Goal: Task Accomplishment & Management: Complete application form

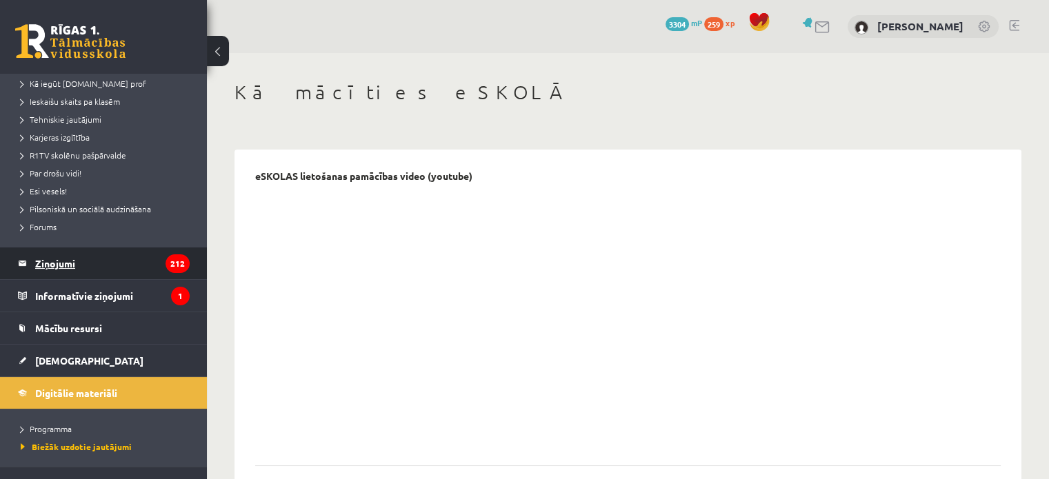
scroll to position [201, 0]
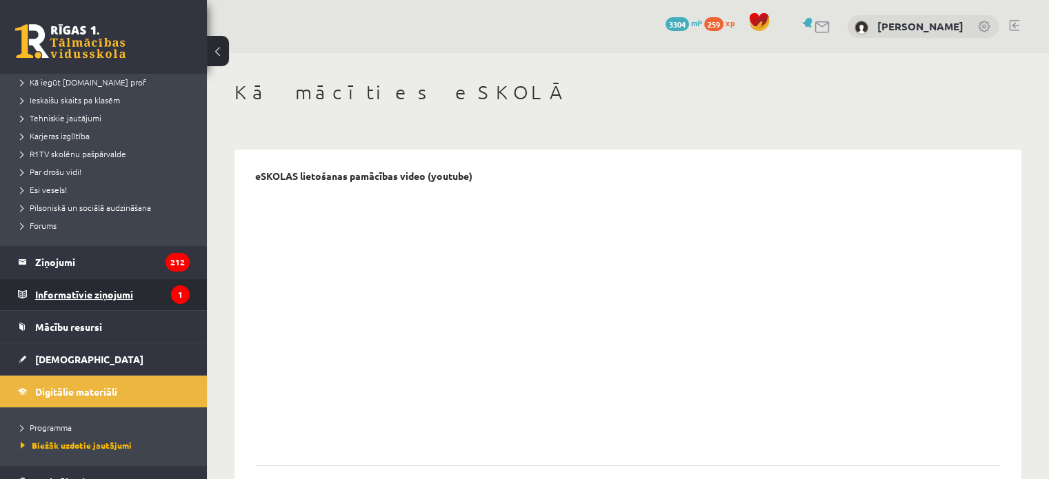
click at [105, 295] on legend "Informatīvie ziņojumi 1" at bounding box center [112, 295] width 155 height 32
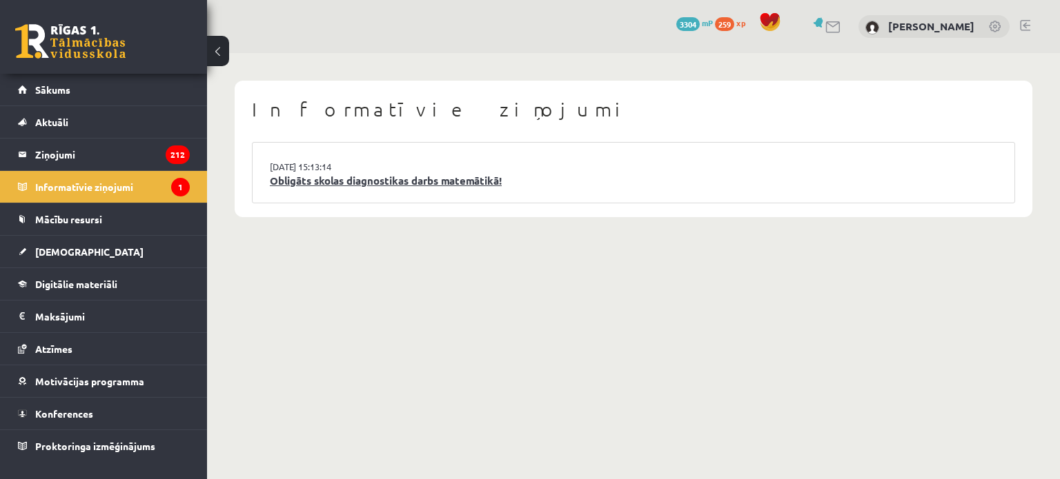
click at [317, 182] on link "Obligāts skolas diagnostikas darbs matemātikā!" at bounding box center [633, 181] width 727 height 16
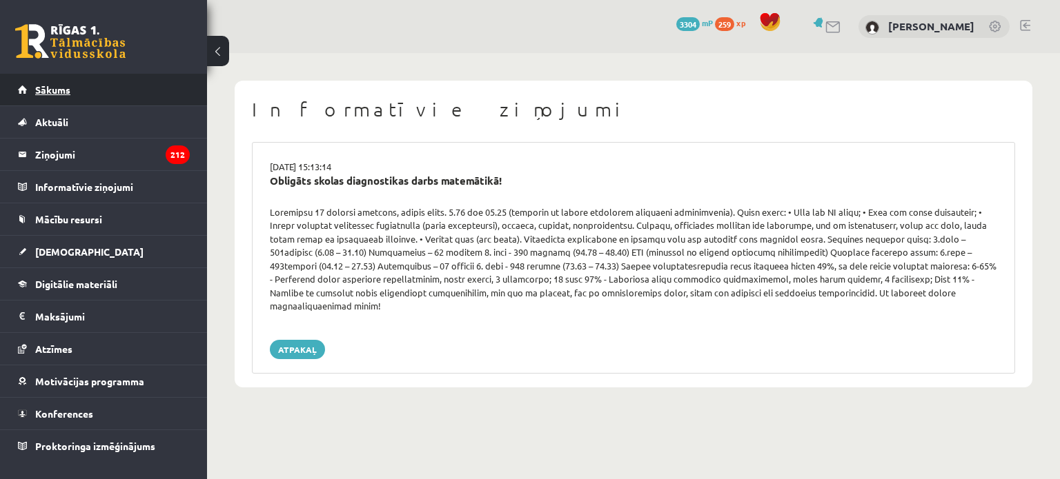
click at [114, 82] on link "Sākums" at bounding box center [104, 90] width 172 height 32
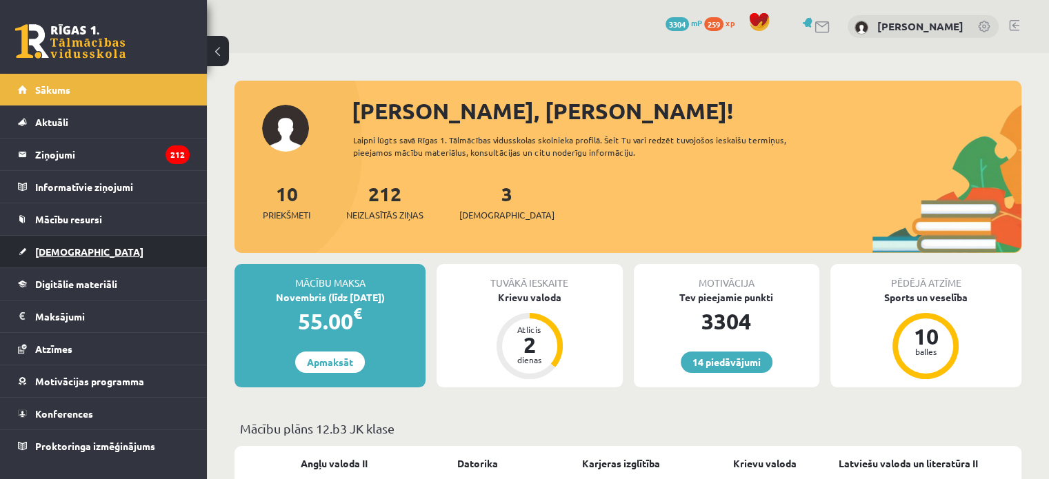
click at [79, 247] on link "[DEMOGRAPHIC_DATA]" at bounding box center [104, 252] width 172 height 32
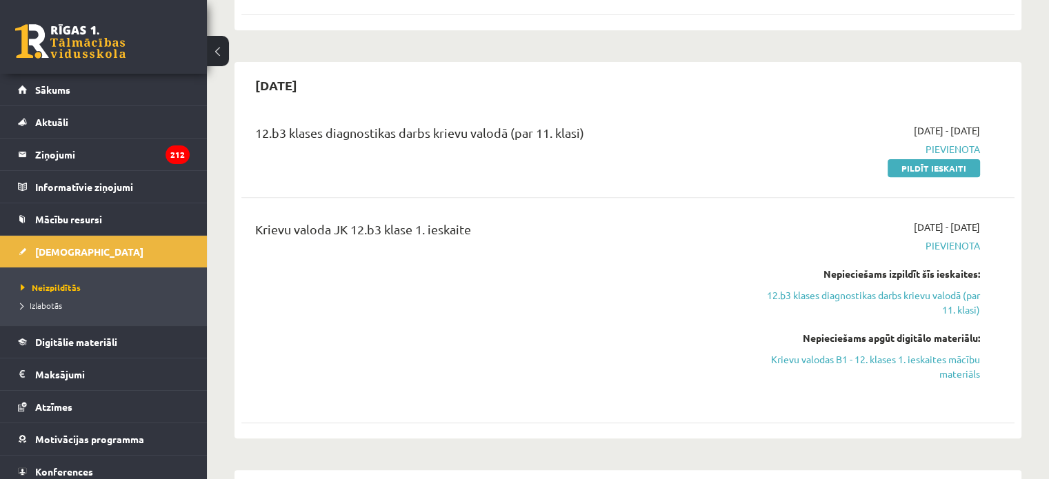
scroll to position [493, 0]
click at [930, 158] on link "Pildīt ieskaiti" at bounding box center [934, 167] width 92 height 18
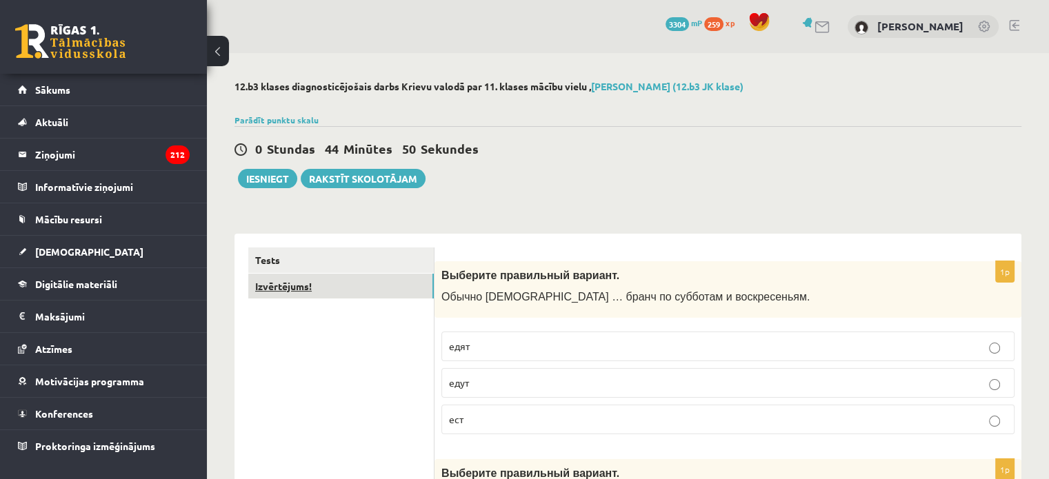
click at [284, 284] on link "Izvērtējums!" at bounding box center [341, 287] width 186 height 26
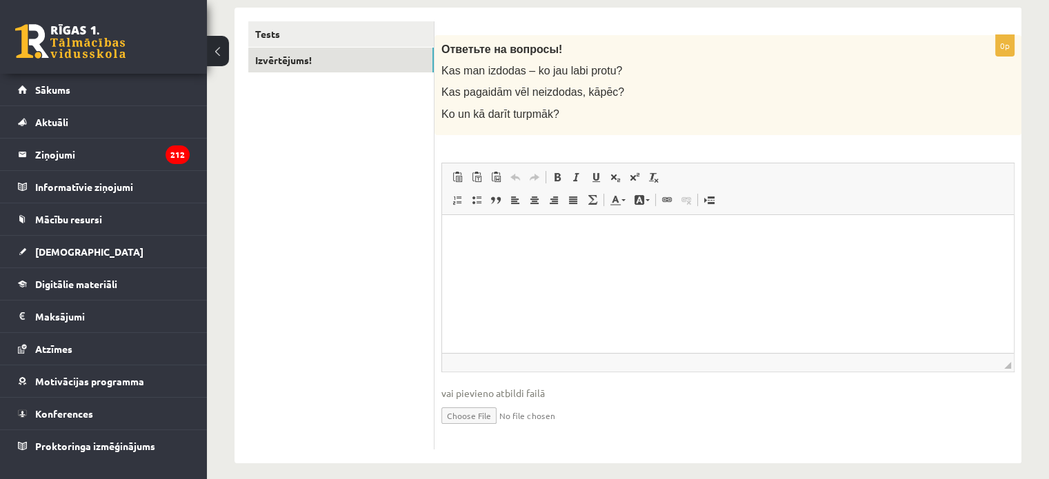
scroll to position [237, 0]
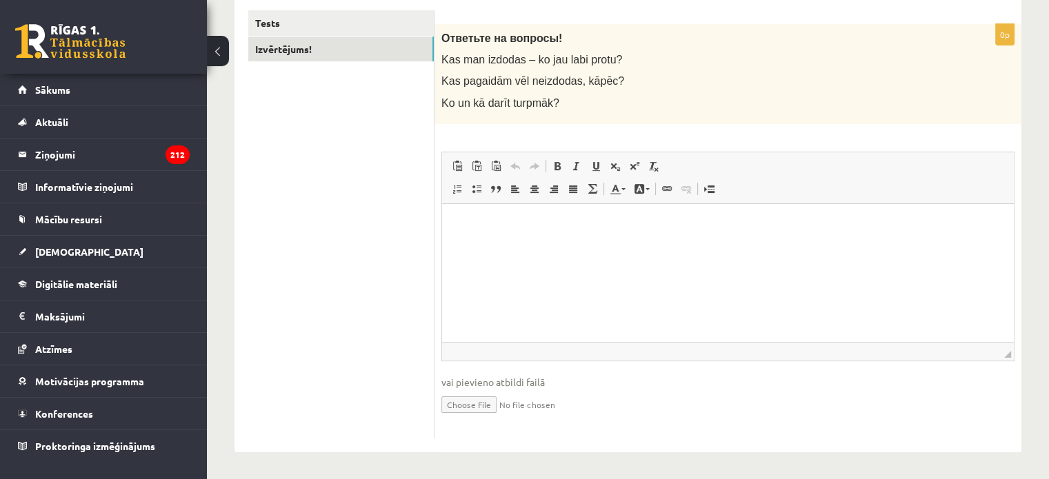
click at [467, 219] on p "Bagātinātā teksta redaktors, wiswyg-editor-user-answer-47433871110720" at bounding box center [728, 224] width 544 height 14
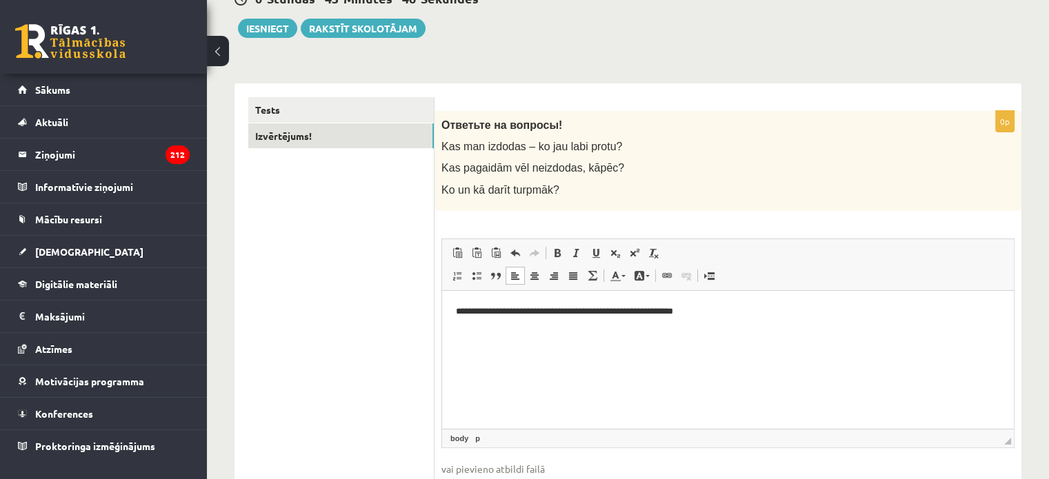
scroll to position [30, 0]
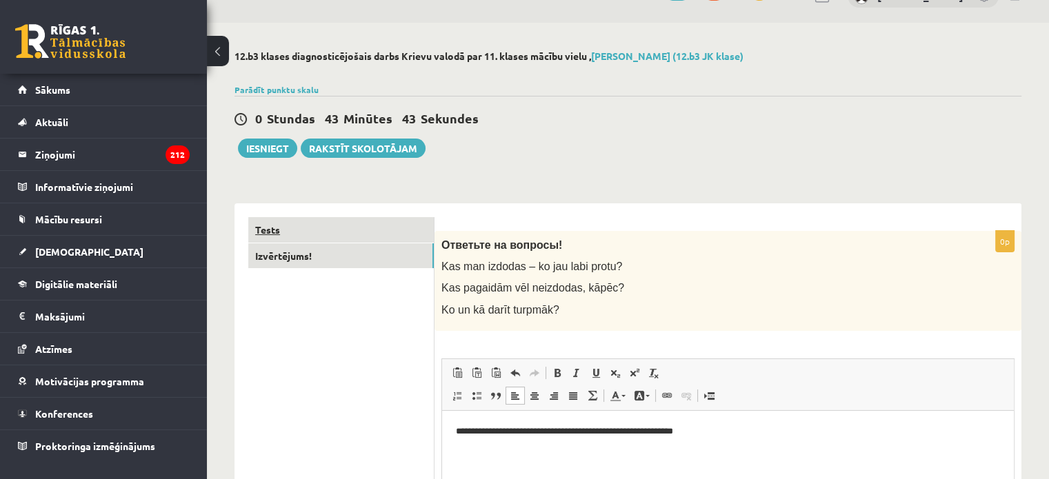
click at [272, 226] on link "Tests" at bounding box center [341, 230] width 186 height 26
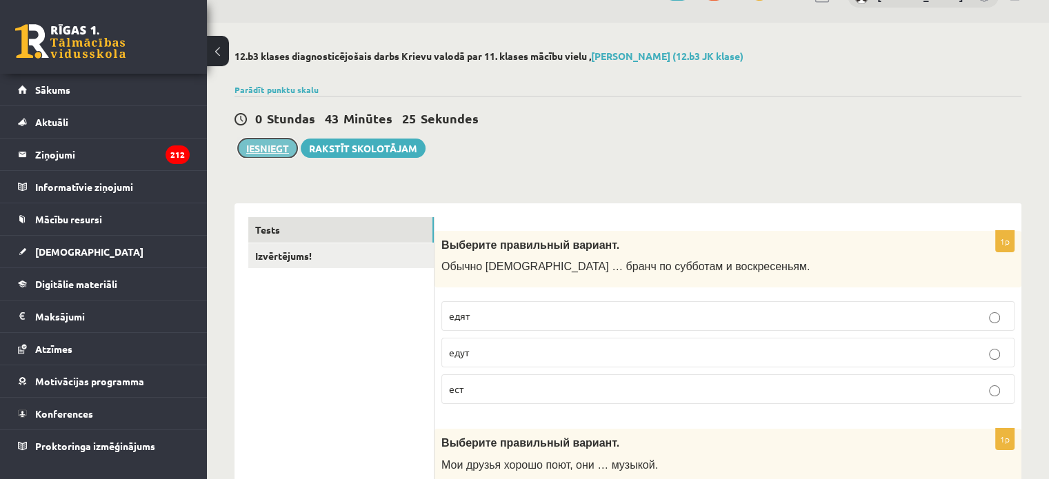
click at [261, 148] on button "Iesniegt" at bounding box center [267, 148] width 59 height 19
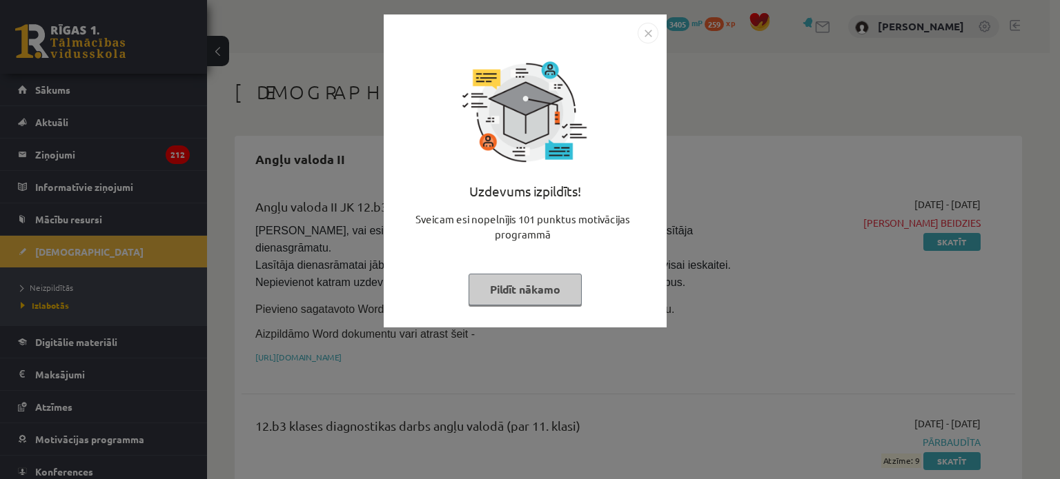
click at [526, 286] on button "Pildīt nākamo" at bounding box center [524, 290] width 113 height 32
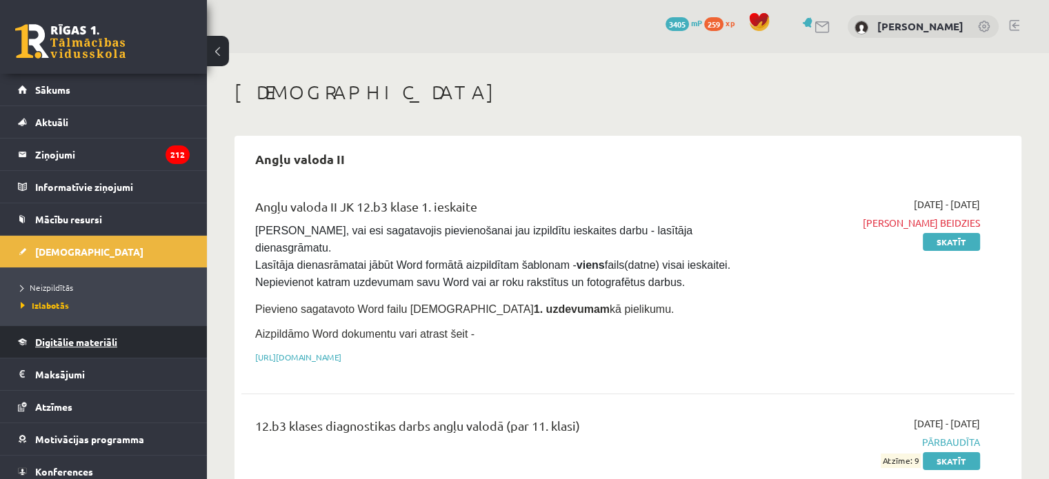
click at [72, 338] on span "Digitālie materiāli" at bounding box center [76, 342] width 82 height 12
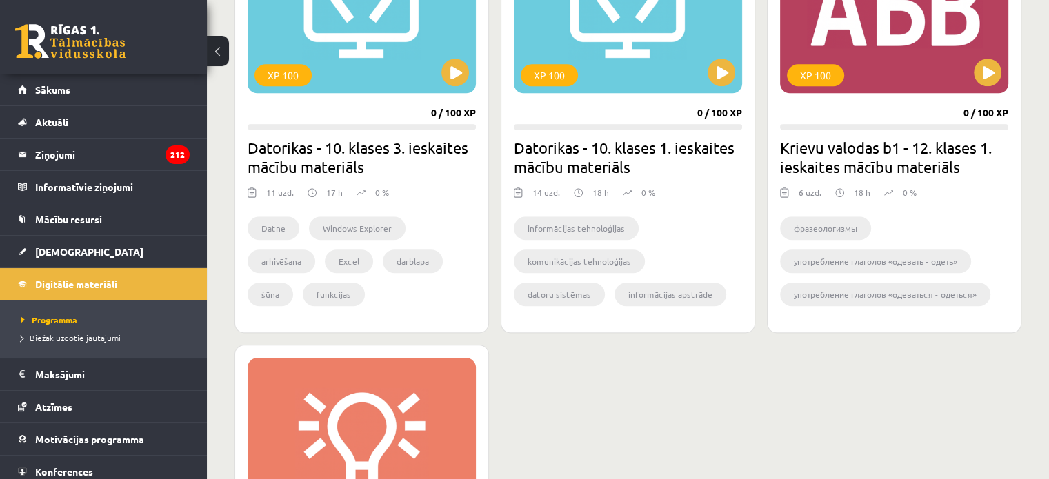
scroll to position [1035, 0]
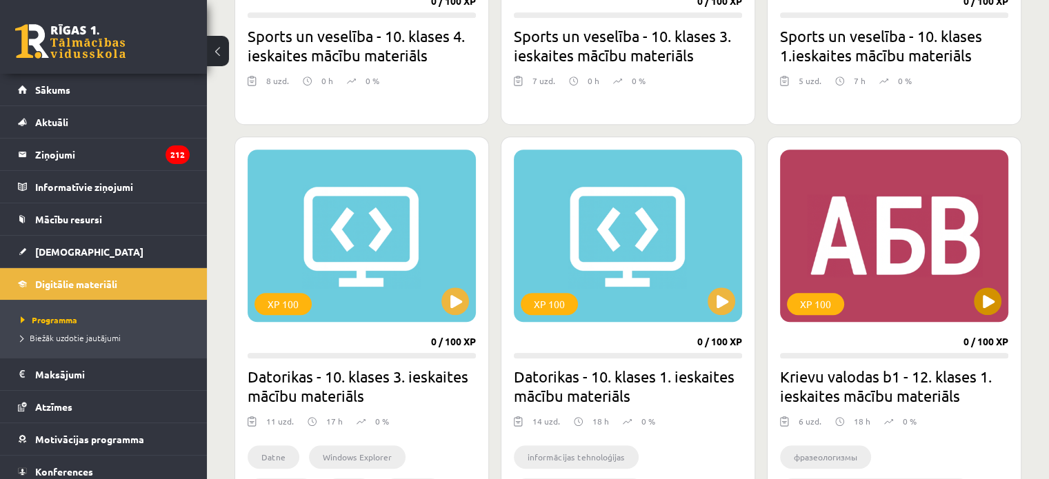
click at [949, 275] on div "XP 100" at bounding box center [894, 236] width 228 height 172
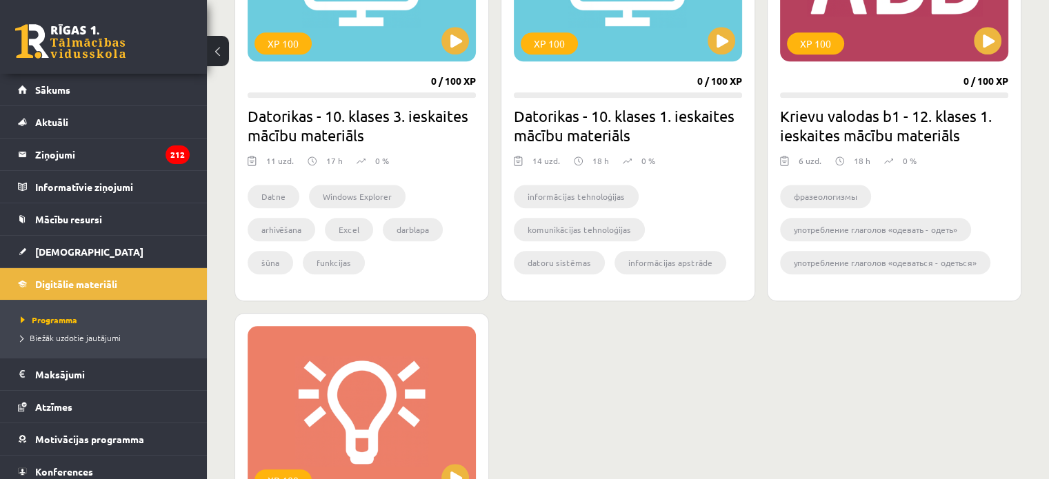
scroll to position [1242, 0]
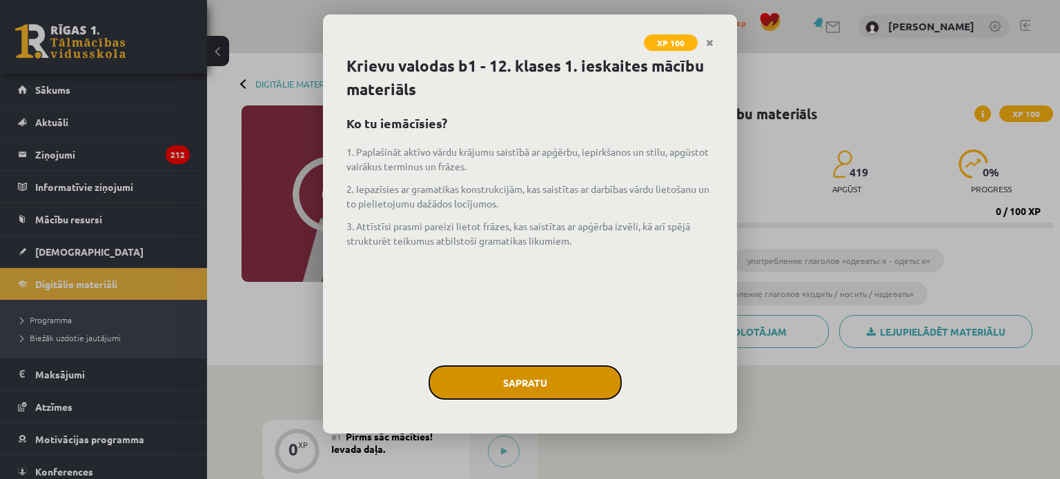
click at [511, 383] on button "Sapratu" at bounding box center [524, 383] width 193 height 34
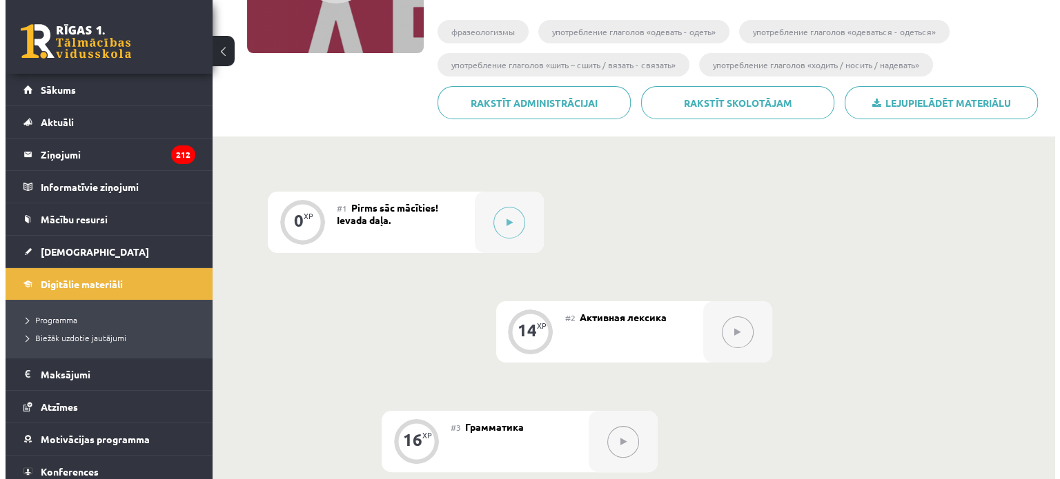
scroll to position [276, 0]
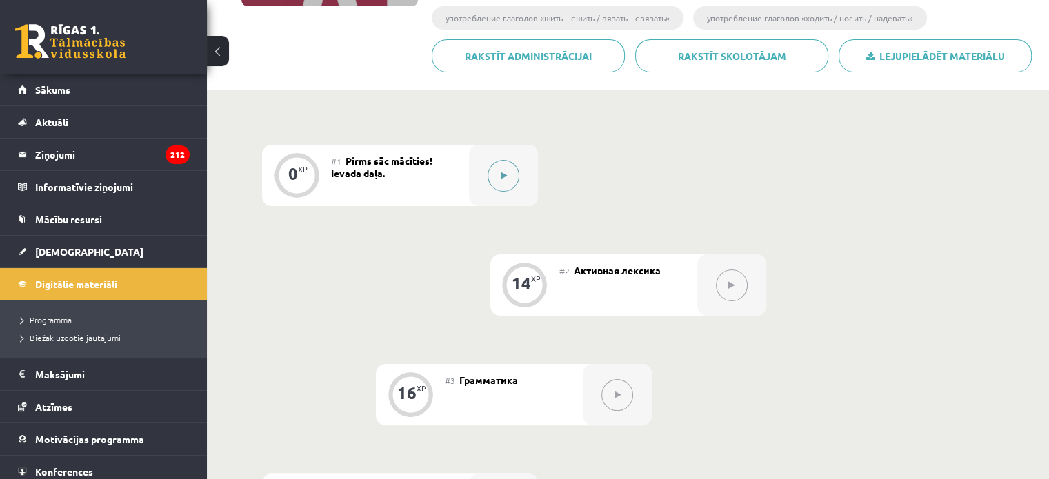
click at [508, 176] on button at bounding box center [504, 176] width 32 height 32
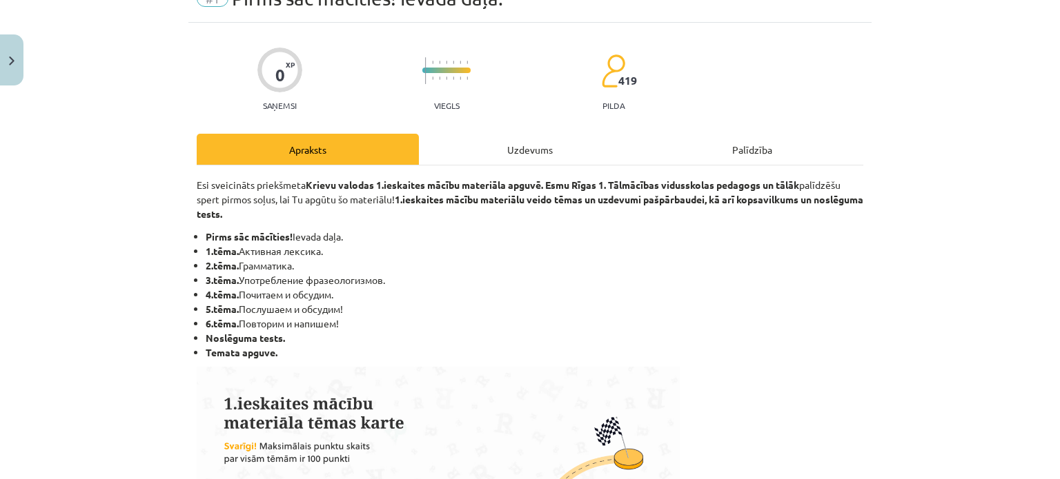
scroll to position [0, 0]
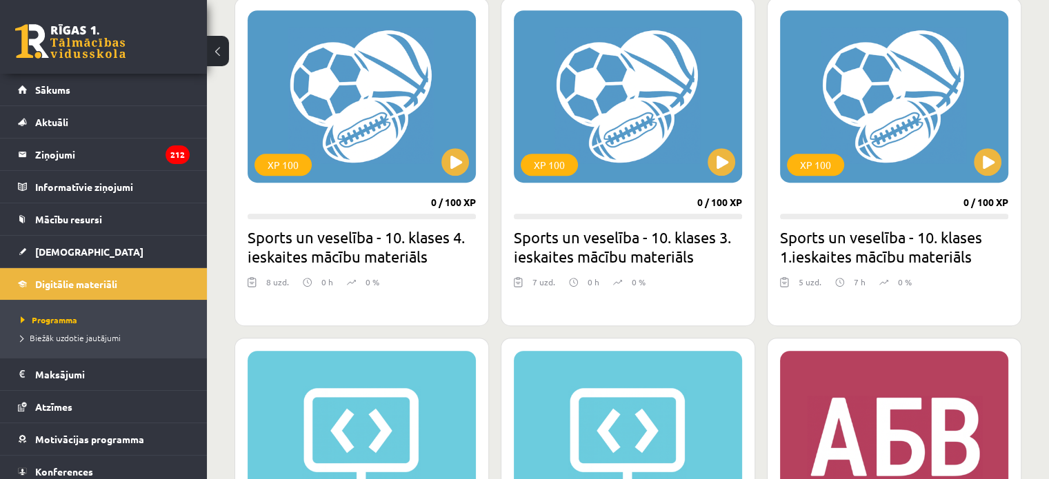
scroll to position [828, 0]
